Goal: Browse casually: Explore the website without a specific task or goal

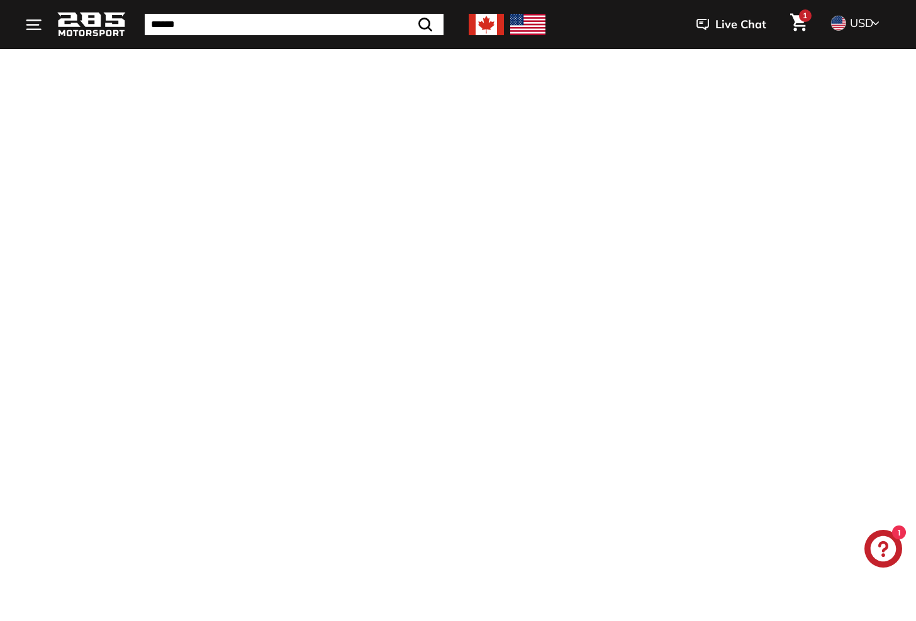
scroll to position [1864, 0]
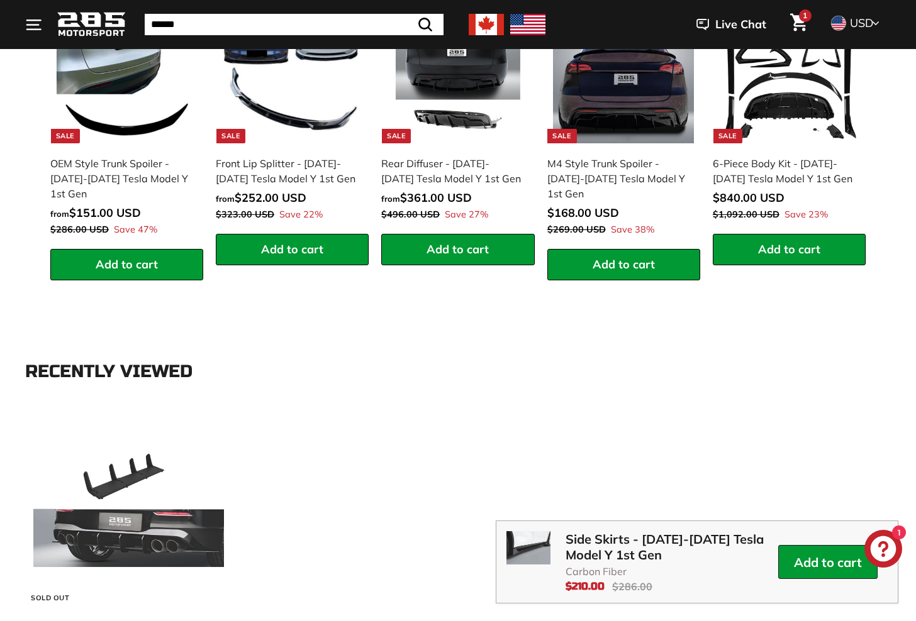
scroll to position [1864, 0]
